Goal: Task Accomplishment & Management: Complete application form

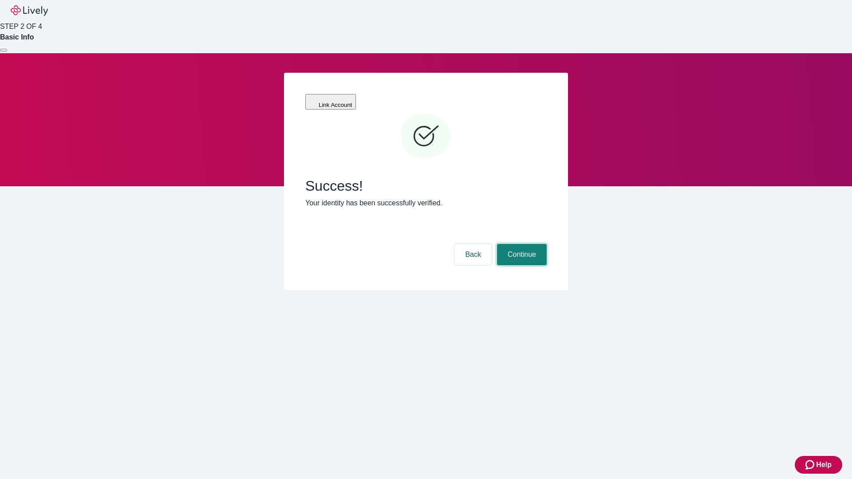
click at [521, 244] on button "Continue" at bounding box center [522, 254] width 50 height 21
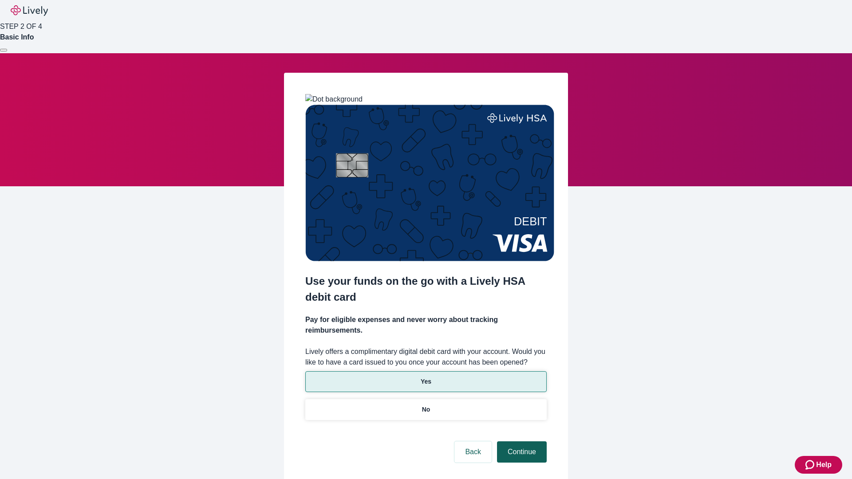
click at [426, 405] on p "No" at bounding box center [426, 409] width 8 height 9
click at [521, 442] on button "Continue" at bounding box center [522, 452] width 50 height 21
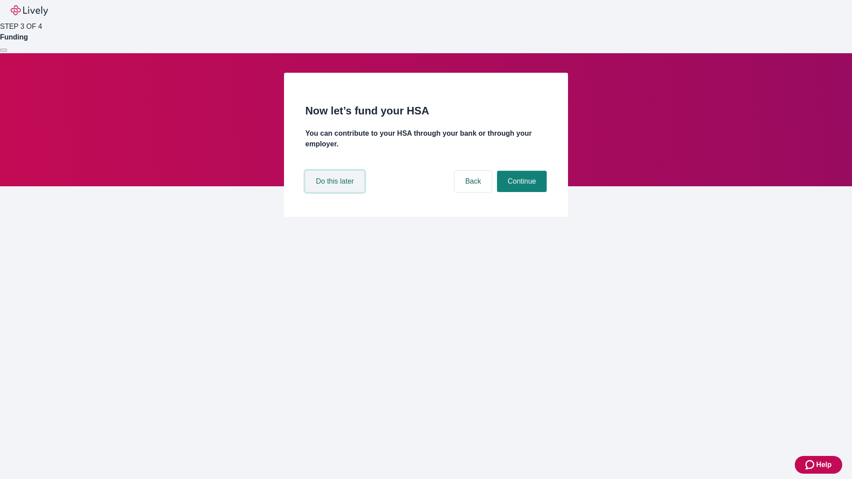
click at [336, 192] on button "Do this later" at bounding box center [334, 181] width 59 height 21
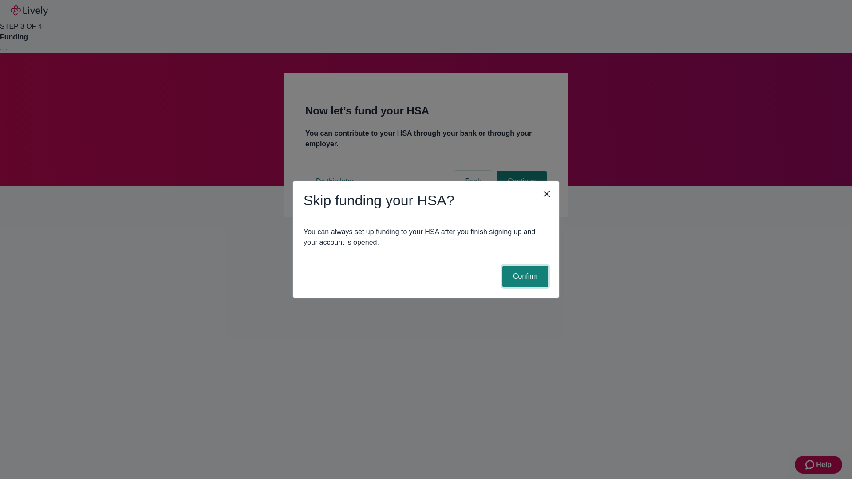
click at [524, 276] on button "Confirm" at bounding box center [525, 276] width 46 height 21
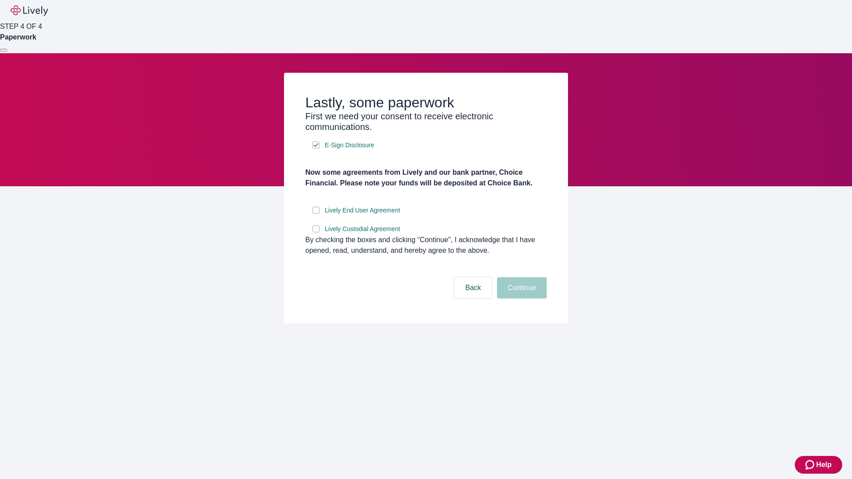
click at [316, 214] on input "Lively End User Agreement" at bounding box center [315, 210] width 7 height 7
checkbox input "true"
click at [316, 233] on input "Lively Custodial Agreement" at bounding box center [315, 228] width 7 height 7
checkbox input "true"
click at [521, 299] on button "Continue" at bounding box center [522, 287] width 50 height 21
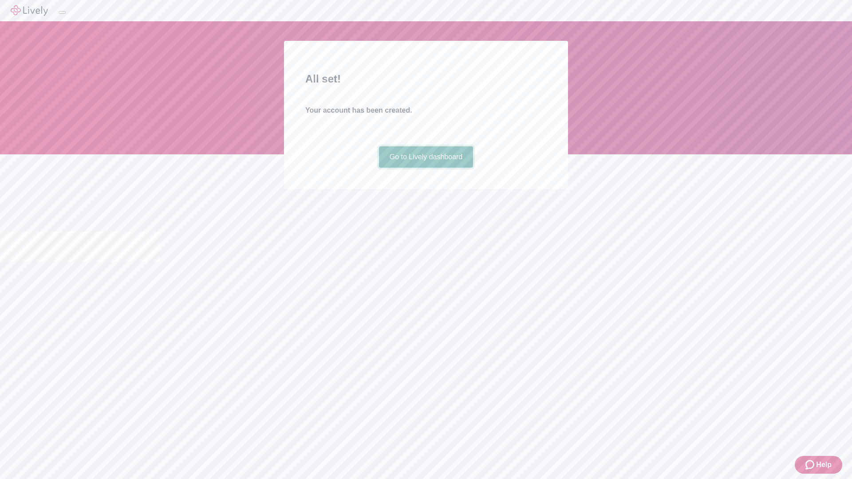
click at [426, 168] on link "Go to Lively dashboard" at bounding box center [426, 156] width 95 height 21
